Goal: Information Seeking & Learning: Learn about a topic

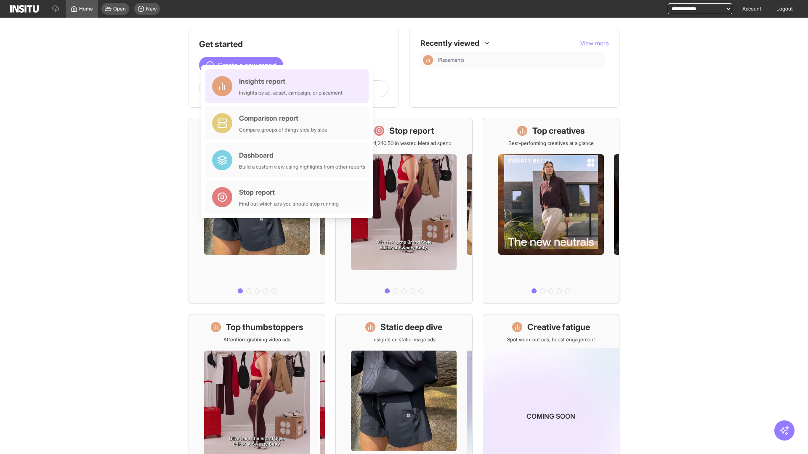
click at [289, 86] on div "Insights report Insights by ad, adset, campaign, or placement" at bounding box center [290, 86] width 103 height 20
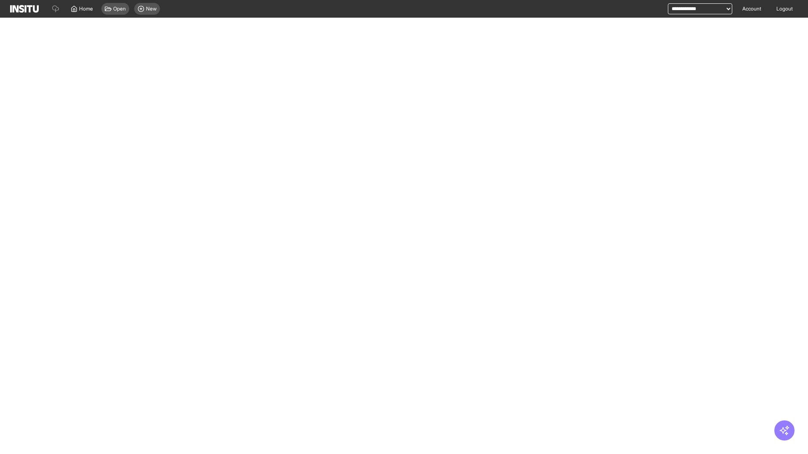
select select "**"
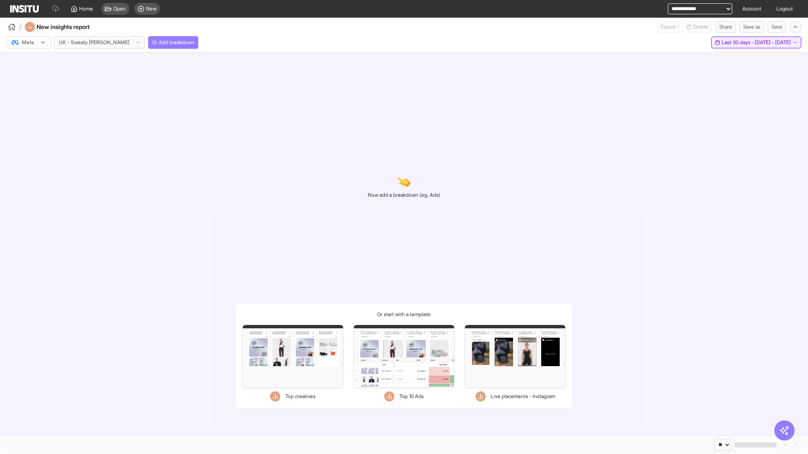
click at [737, 42] on span "Last 30 days - [DATE] - [DATE]" at bounding box center [755, 42] width 69 height 7
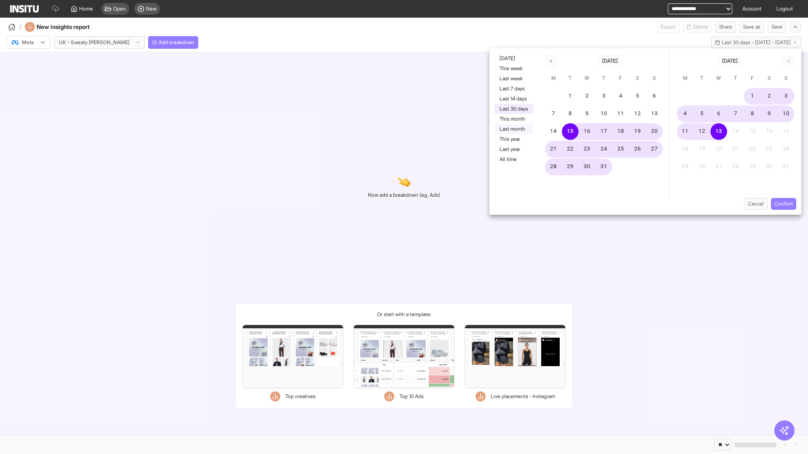
click at [513, 129] on button "Last month" at bounding box center [513, 129] width 39 height 10
